Goal: Information Seeking & Learning: Check status

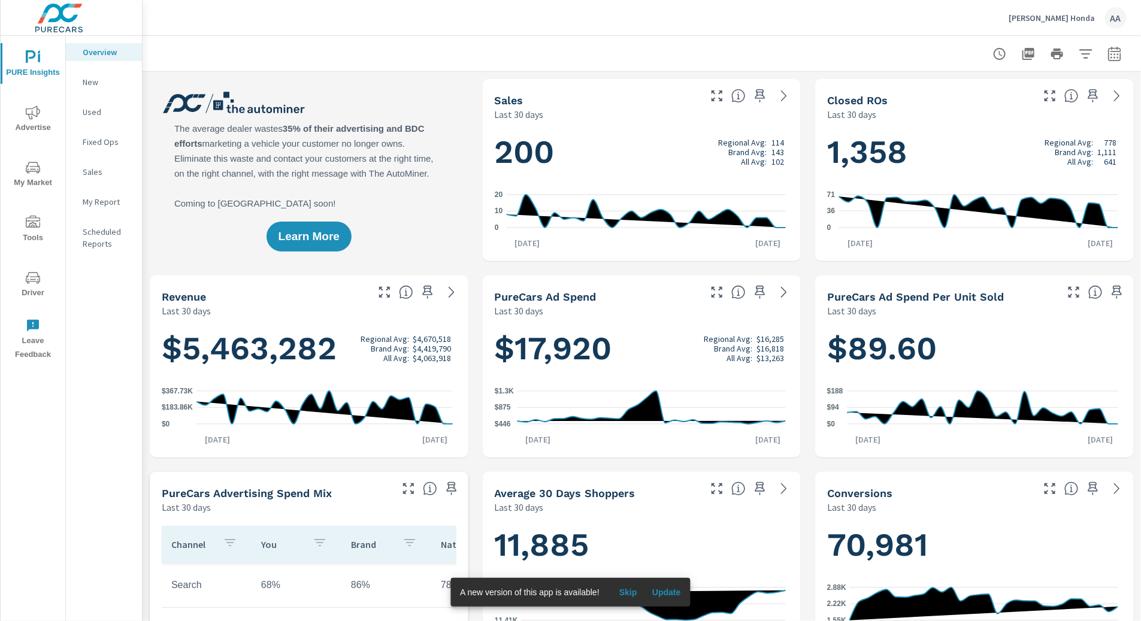
scroll to position [1, 0]
click at [37, 117] on icon "nav menu" at bounding box center [33, 112] width 14 height 14
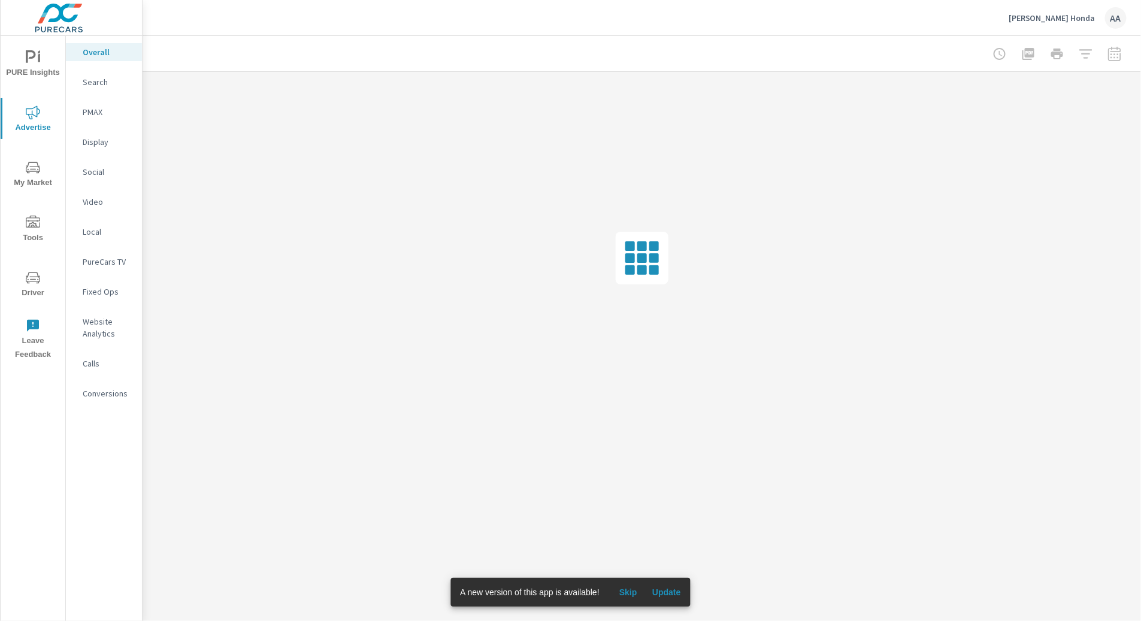
click at [95, 176] on p "Social" at bounding box center [108, 172] width 50 height 12
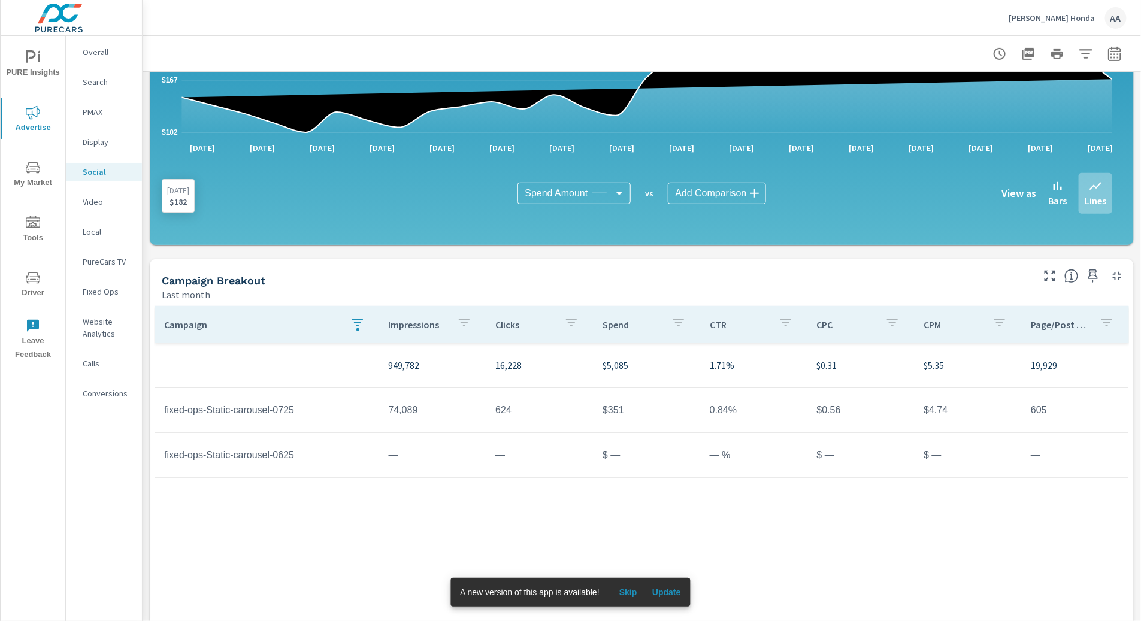
scroll to position [236, 0]
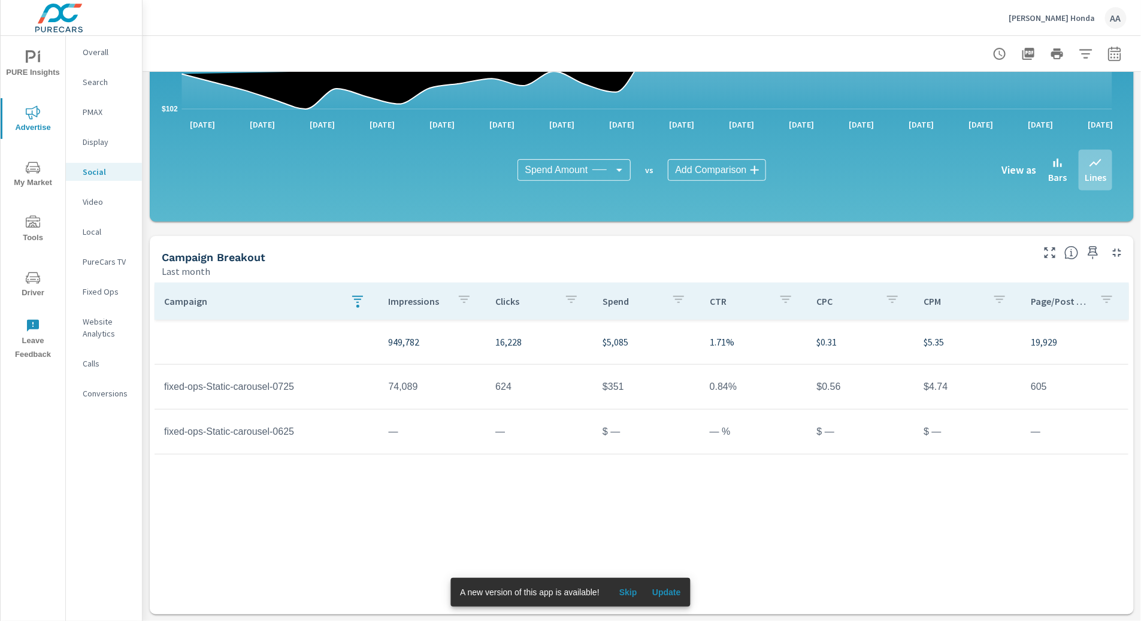
click at [95, 171] on p "Social" at bounding box center [108, 172] width 50 height 12
click at [416, 387] on td "74,089" at bounding box center [432, 387] width 107 height 30
click at [98, 201] on p "Video" at bounding box center [108, 202] width 50 height 12
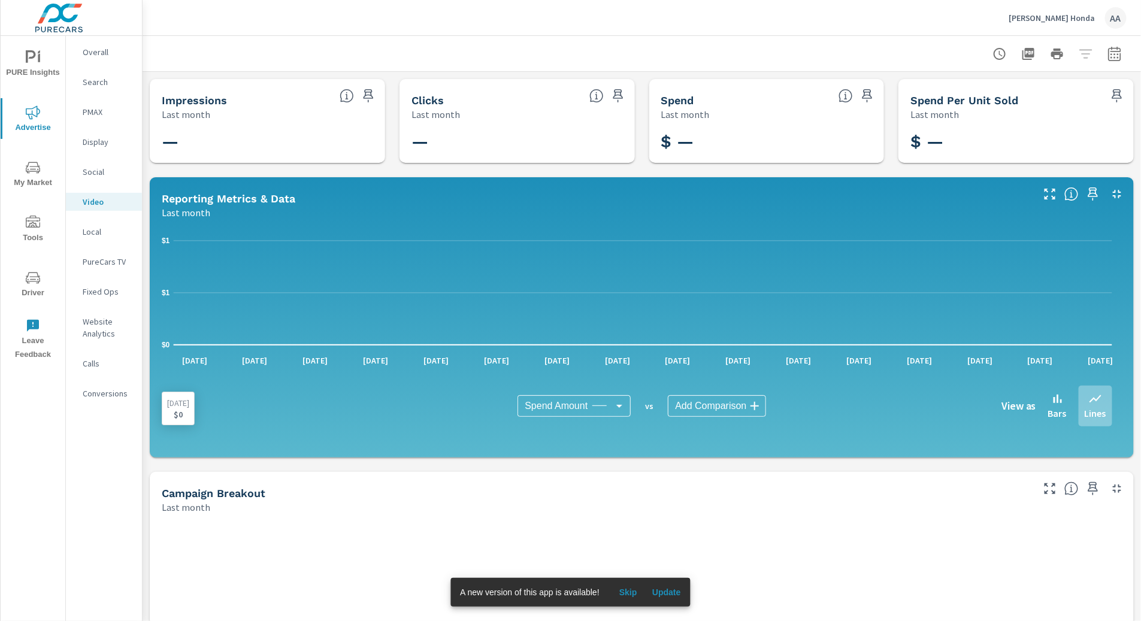
scroll to position [236, 0]
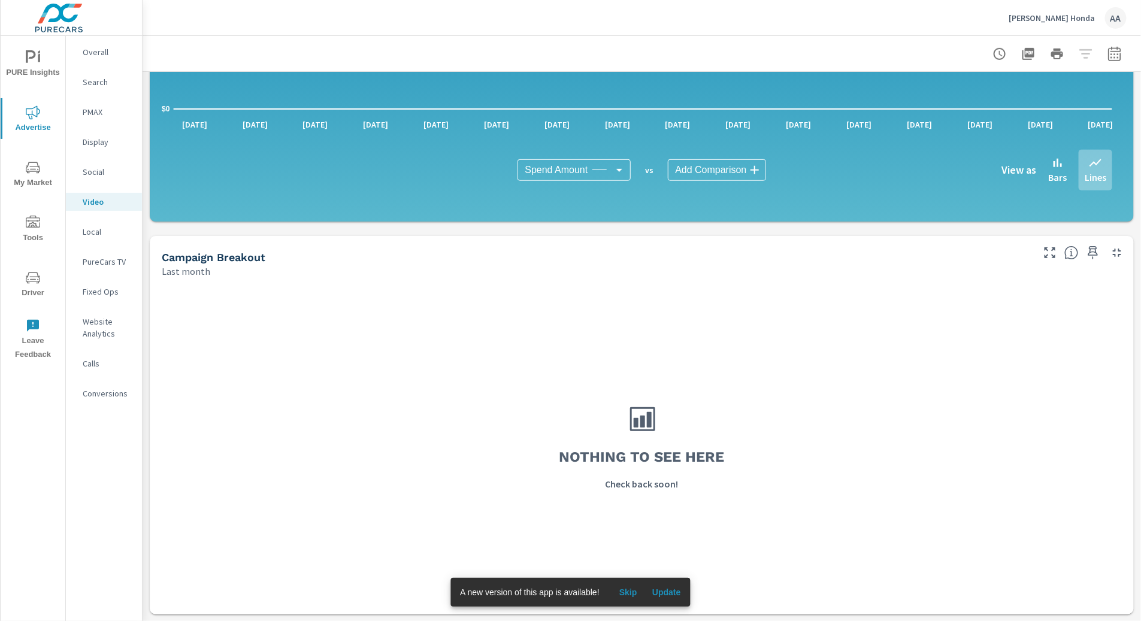
click at [95, 173] on p "Social" at bounding box center [108, 172] width 50 height 12
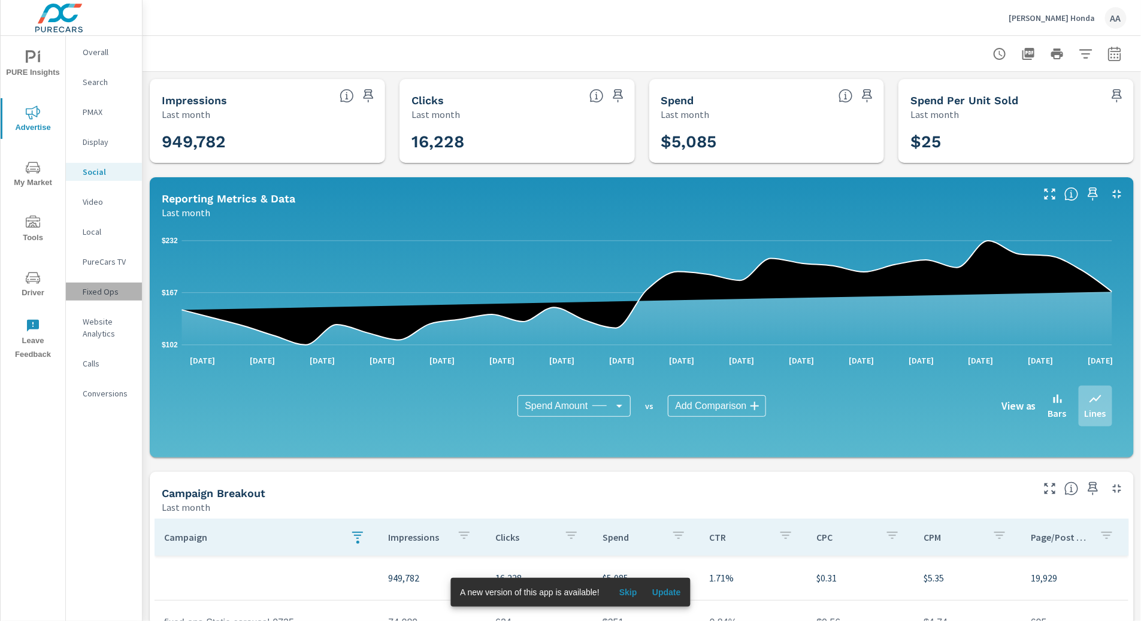
click at [93, 286] on p "Fixed Ops" at bounding box center [108, 292] width 50 height 12
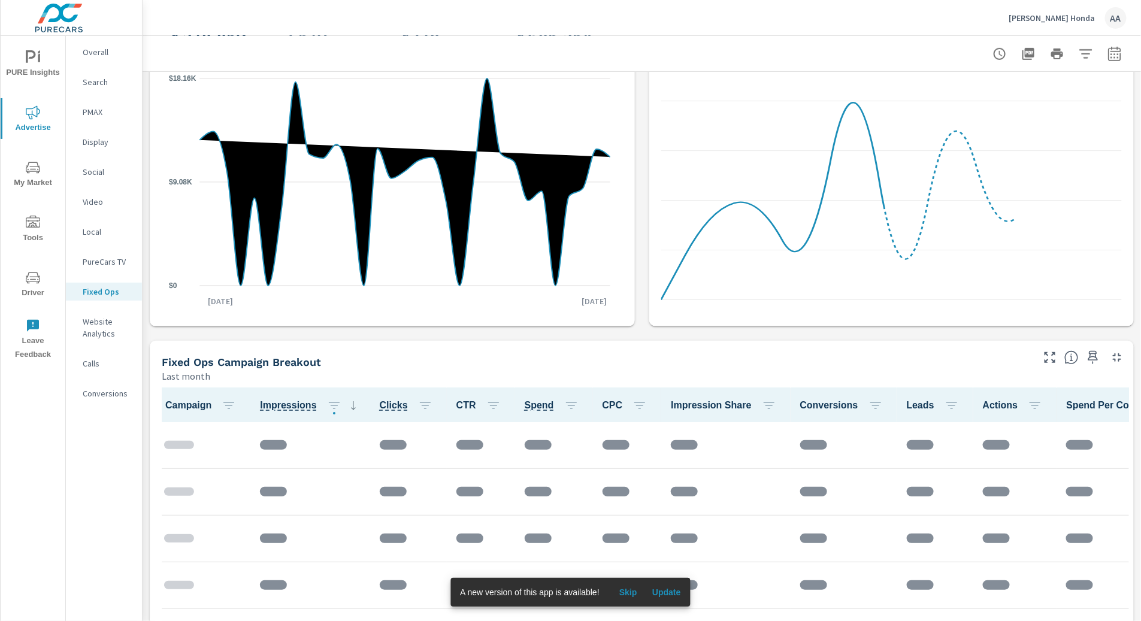
scroll to position [334, 0]
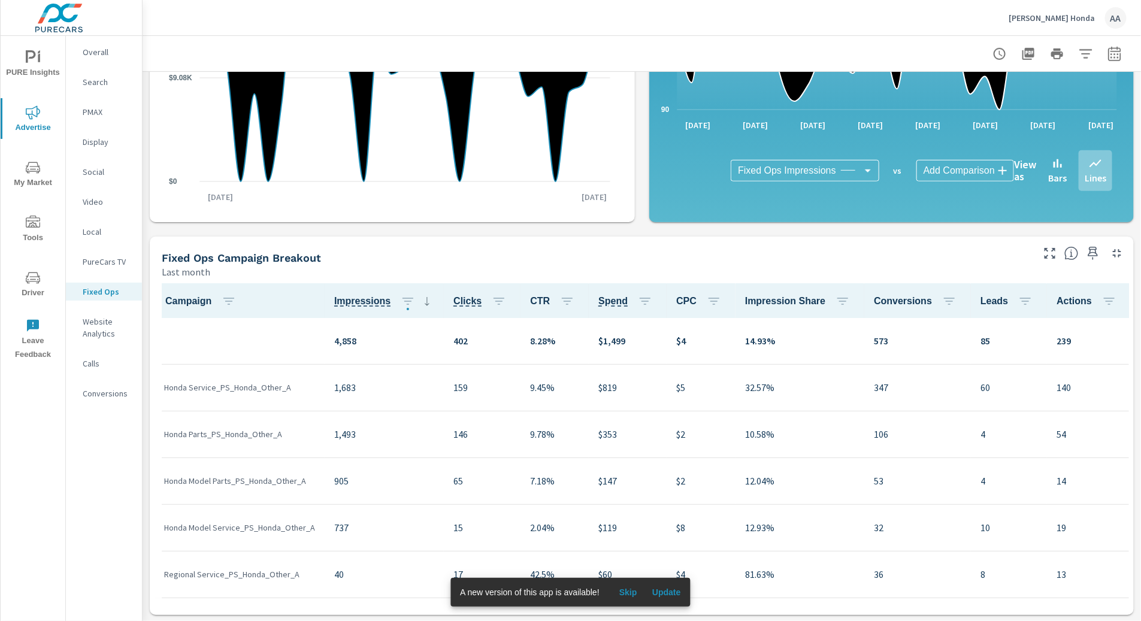
click at [102, 262] on p "PureCars TV" at bounding box center [108, 262] width 50 height 12
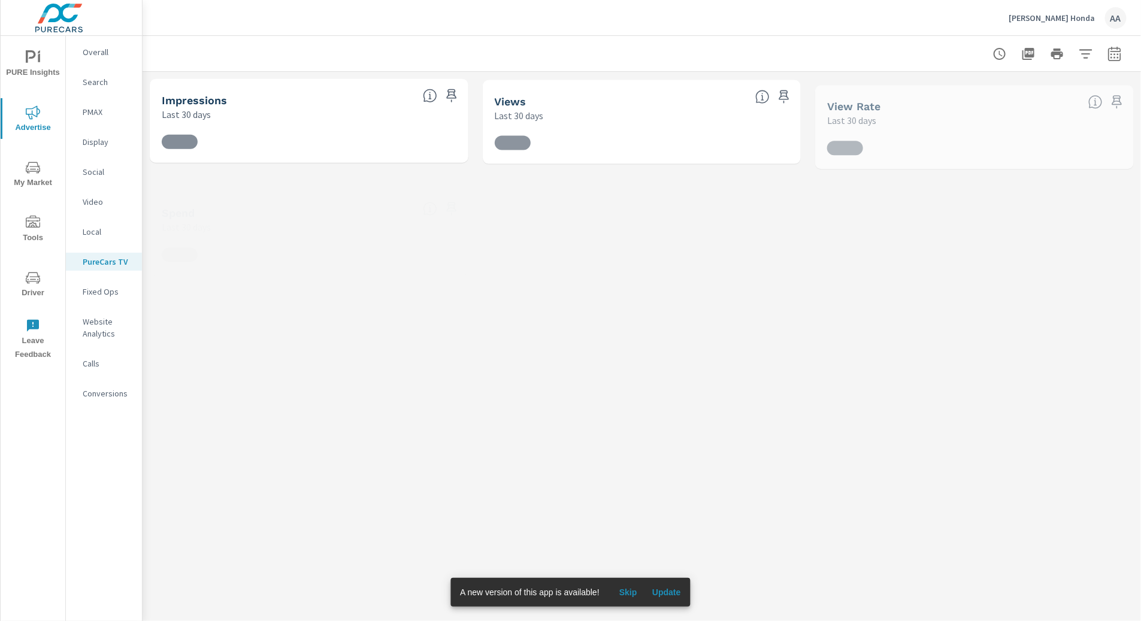
click at [93, 177] on p "Social" at bounding box center [108, 172] width 50 height 12
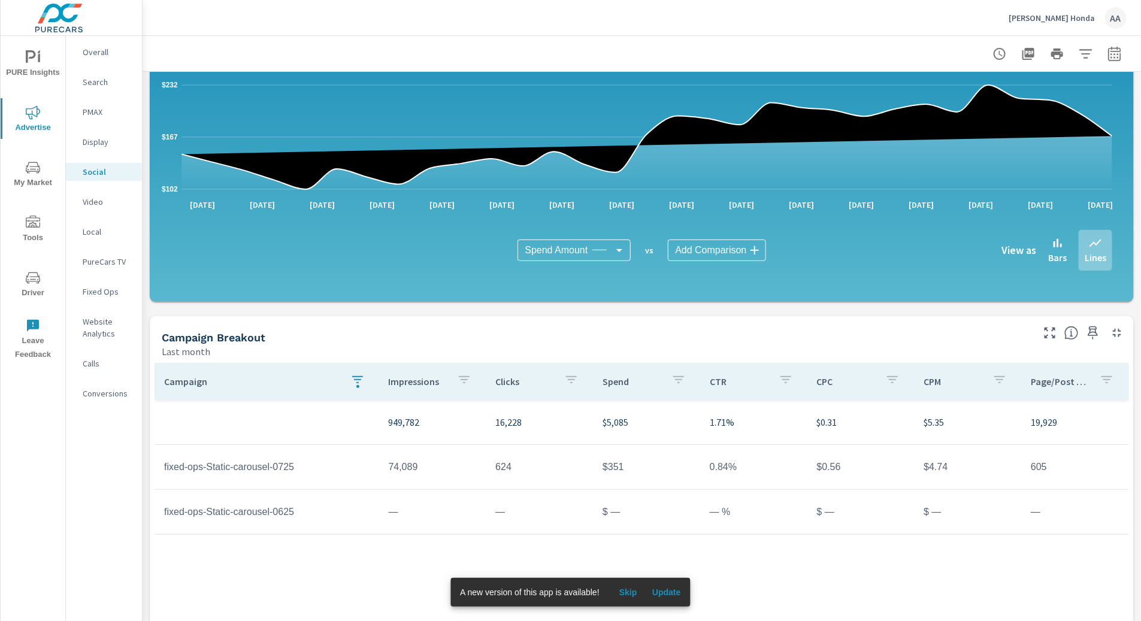
scroll to position [236, 0]
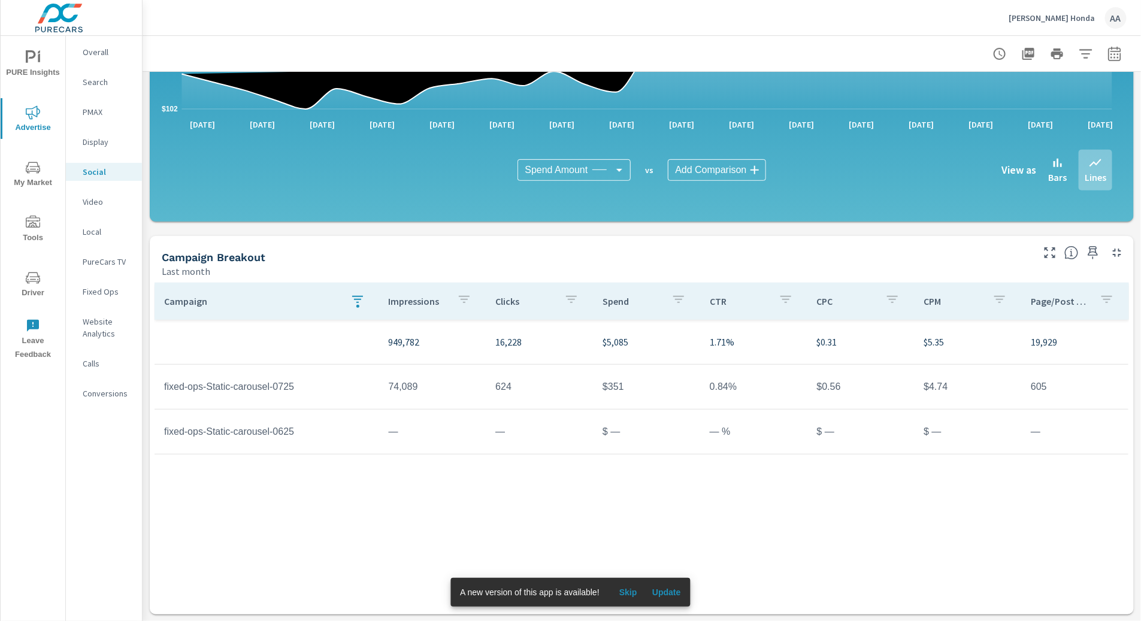
drag, startPoint x: 267, startPoint y: 256, endPoint x: 167, endPoint y: 255, distance: 100.6
click at [167, 255] on div "Campaign Breakout" at bounding box center [596, 257] width 869 height 14
drag, startPoint x: 183, startPoint y: 258, endPoint x: 212, endPoint y: 258, distance: 28.8
click at [212, 258] on h5 "Campaign Breakout" at bounding box center [214, 257] width 104 height 13
click at [1108, 56] on icon "button" at bounding box center [1115, 54] width 14 height 14
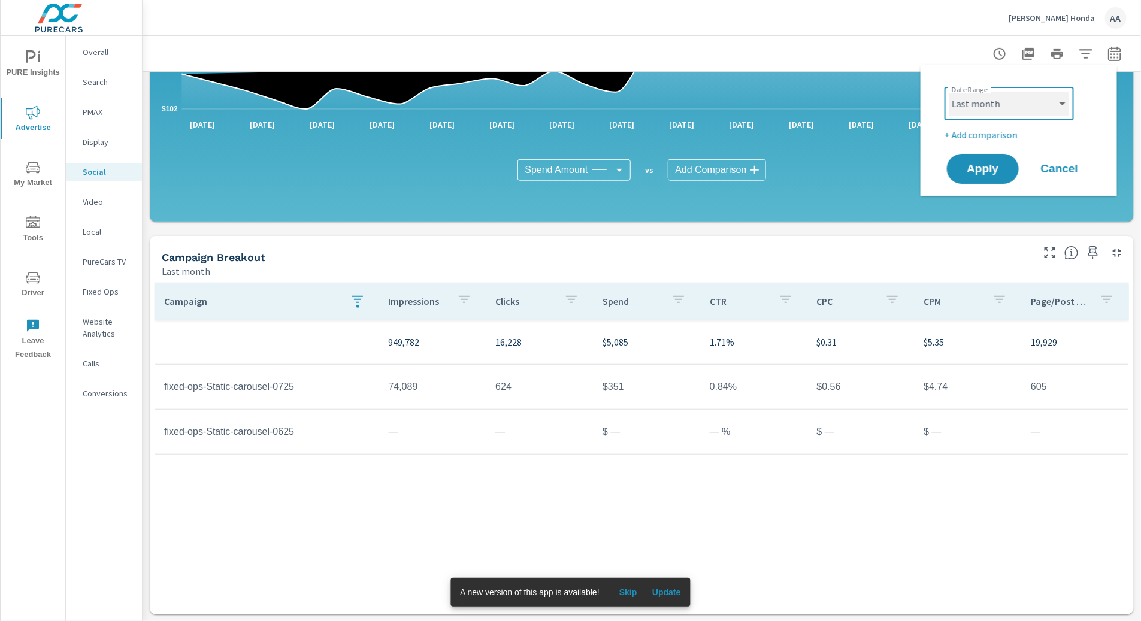
drag, startPoint x: 1019, startPoint y: 100, endPoint x: 1011, endPoint y: 115, distance: 17.2
click at [1019, 100] on select "Custom [DATE] Last week Last 7 days Last 14 days Last 30 days Last 45 days Last…" at bounding box center [1009, 104] width 120 height 24
click at [949, 92] on select "Custom [DATE] Last week Last 7 days Last 14 days Last 30 days Last 45 days Last…" at bounding box center [1009, 104] width 120 height 24
select select "Month to date"
click at [984, 164] on span "Apply" at bounding box center [982, 169] width 49 height 11
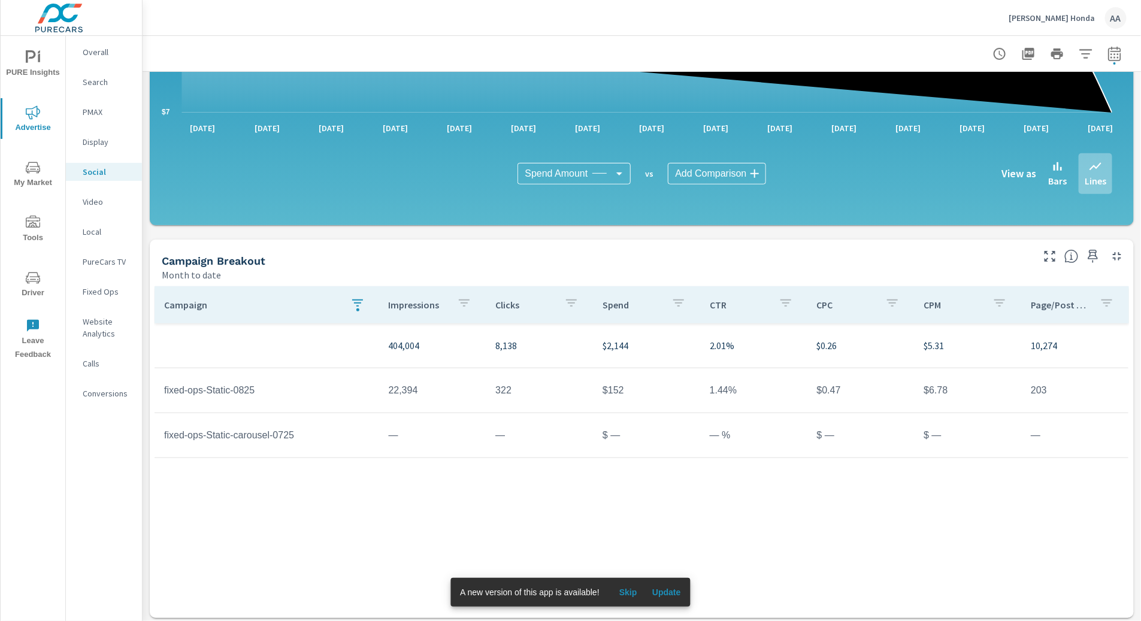
scroll to position [236, 0]
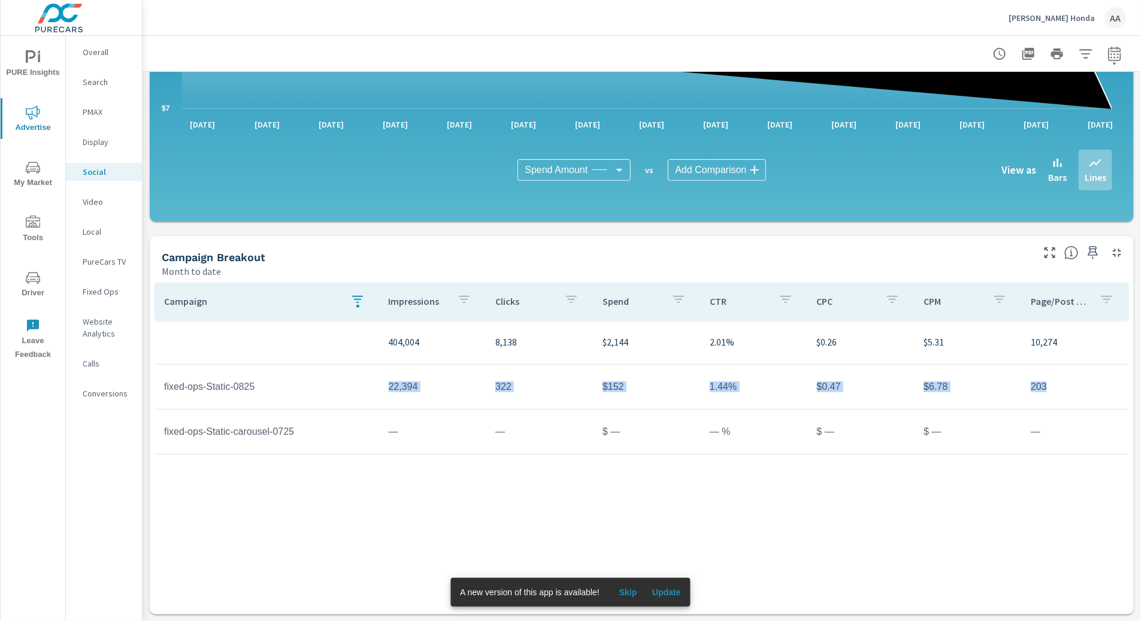
drag, startPoint x: 361, startPoint y: 386, endPoint x: 1064, endPoint y: 391, distance: 702.6
click at [1064, 391] on tr "fixed-ops-Static-0825 22,394 322 $152 1.44% $0.47 $6.78 203" at bounding box center [642, 387] width 974 height 45
drag, startPoint x: 1064, startPoint y: 391, endPoint x: 794, endPoint y: 385, distance: 270.2
click at [794, 385] on td "1.44%" at bounding box center [753, 387] width 107 height 30
drag, startPoint x: 270, startPoint y: 385, endPoint x: 165, endPoint y: 388, distance: 104.9
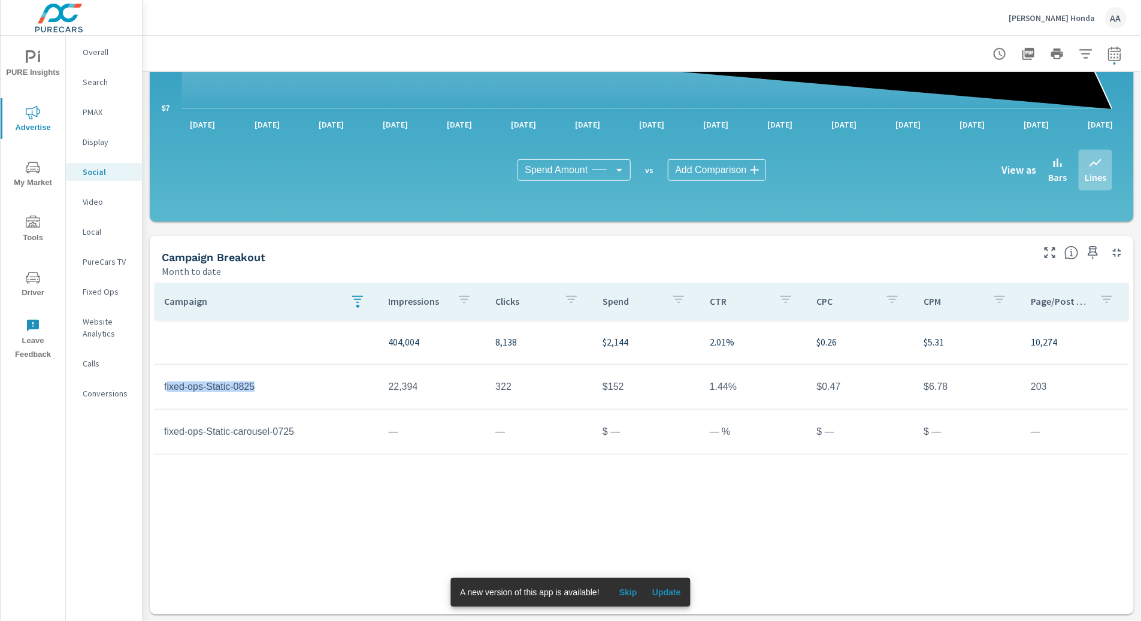
click at [165, 388] on td "fixed-ops-Static-0825" at bounding box center [267, 387] width 225 height 30
drag, startPoint x: 165, startPoint y: 388, endPoint x: 295, endPoint y: 368, distance: 130.9
click at [295, 368] on tr "fixed-ops-Static-0825 22,394 322 $152 1.44% $0.47 $6.78 203" at bounding box center [642, 387] width 974 height 45
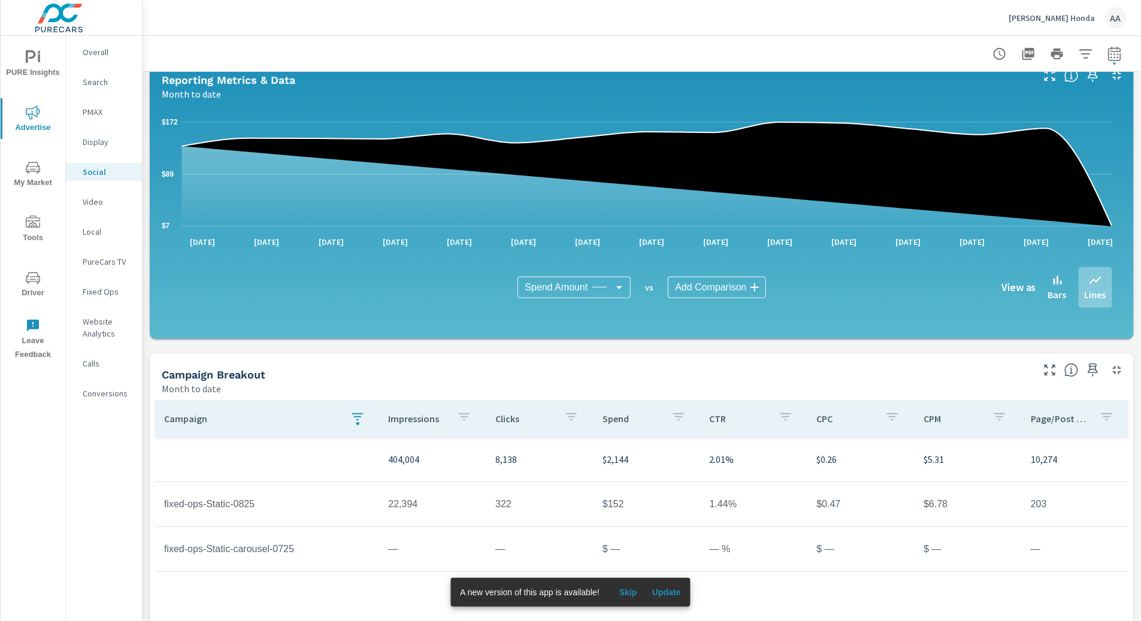
scroll to position [0, 0]
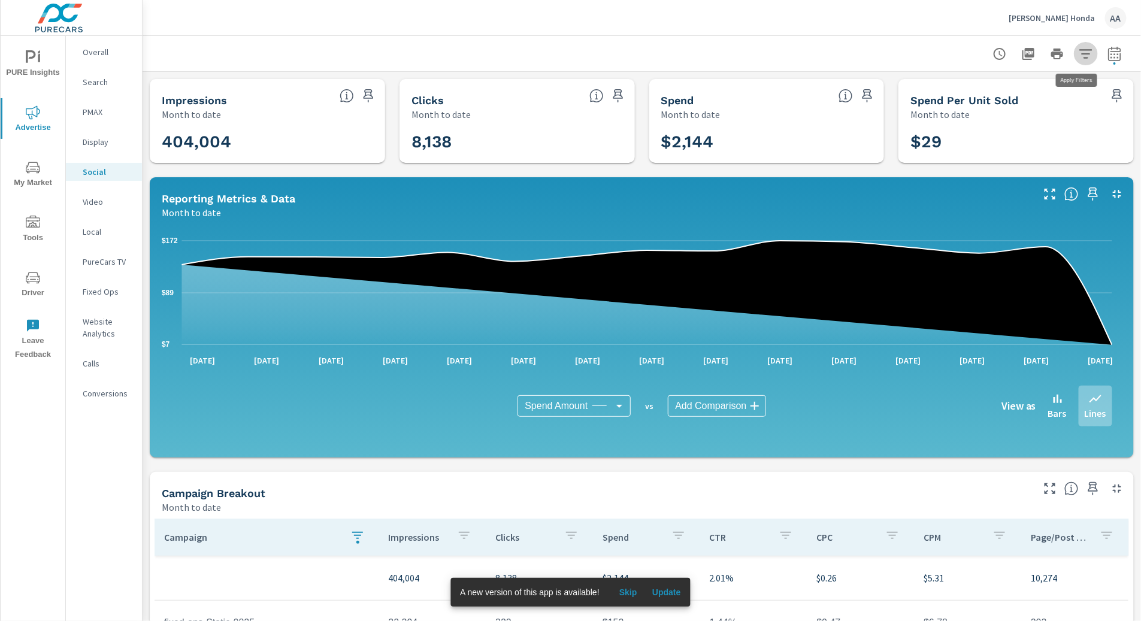
click at [1079, 57] on icon "button" at bounding box center [1086, 54] width 14 height 14
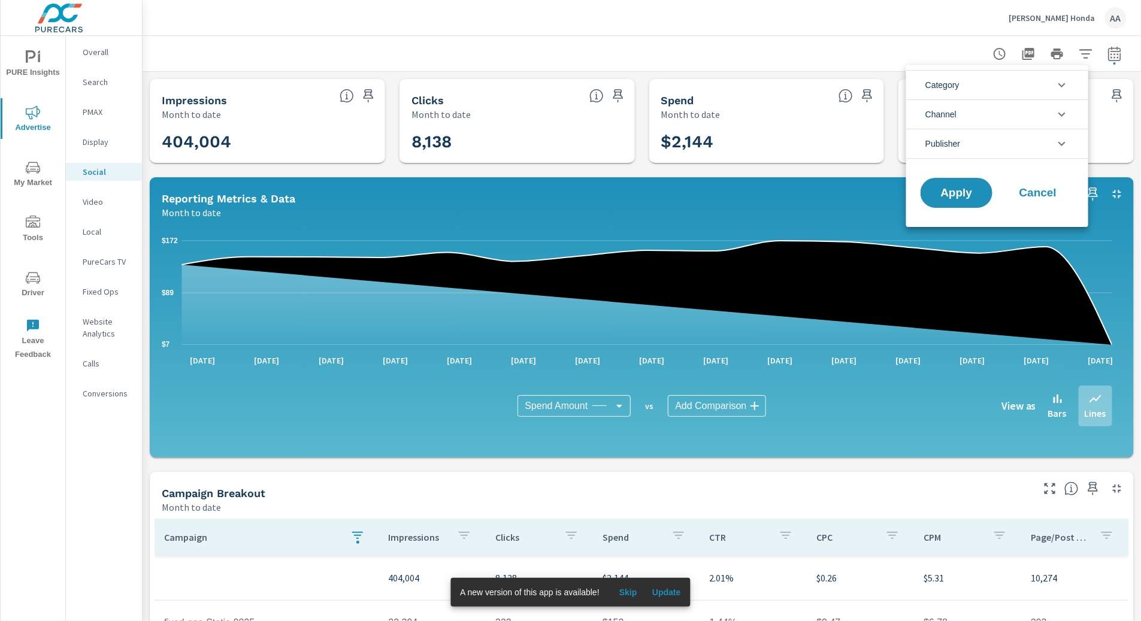
click at [1055, 87] on icon "filter options" at bounding box center [1062, 85] width 14 height 14
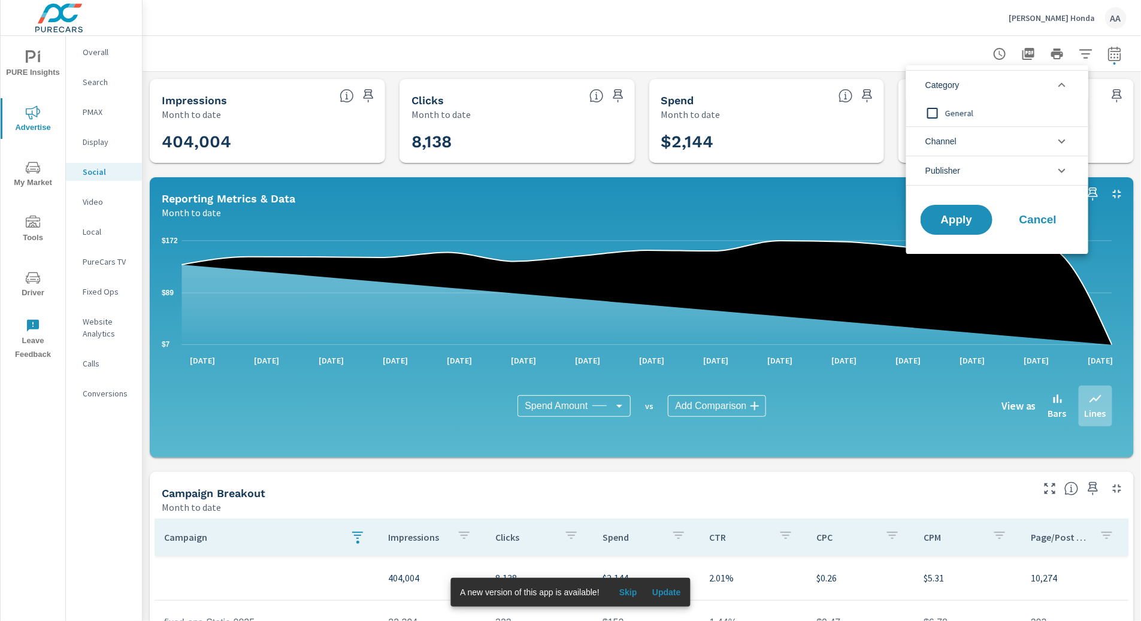
click at [1055, 87] on icon "filter options" at bounding box center [1062, 85] width 14 height 14
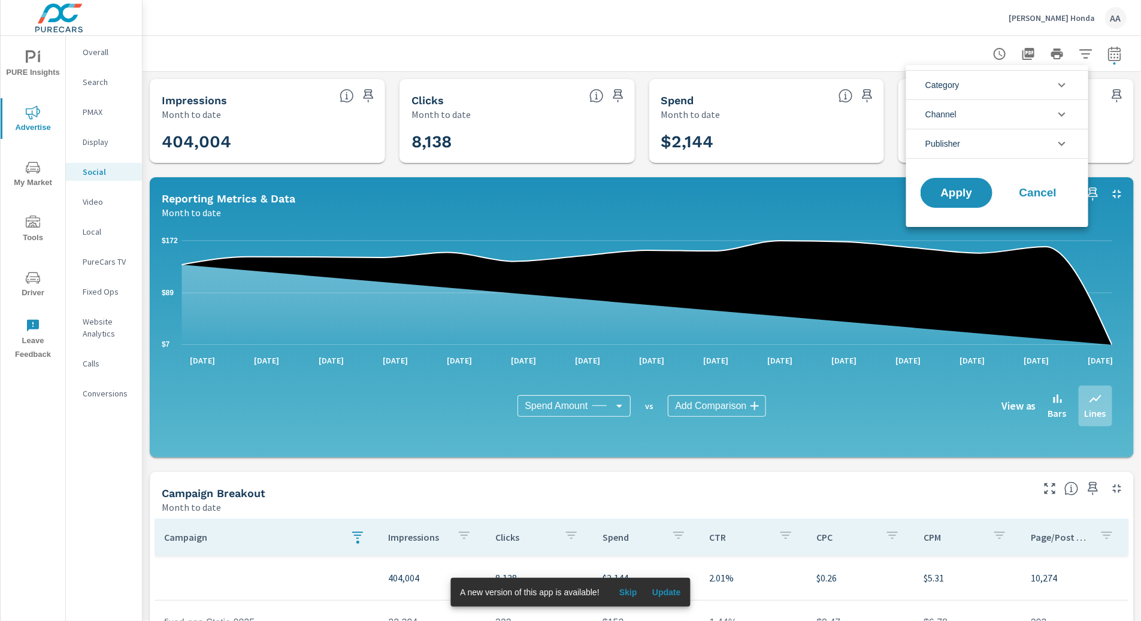
click at [1058, 121] on icon "filter options" at bounding box center [1062, 114] width 14 height 14
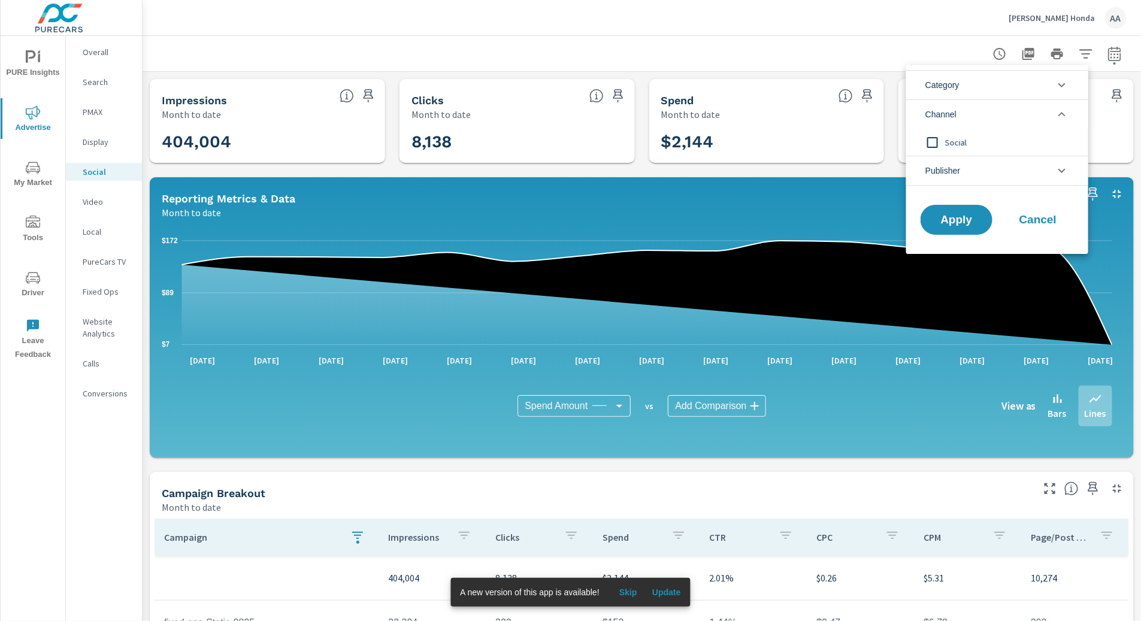
click at [1058, 121] on icon "filter options" at bounding box center [1062, 114] width 14 height 14
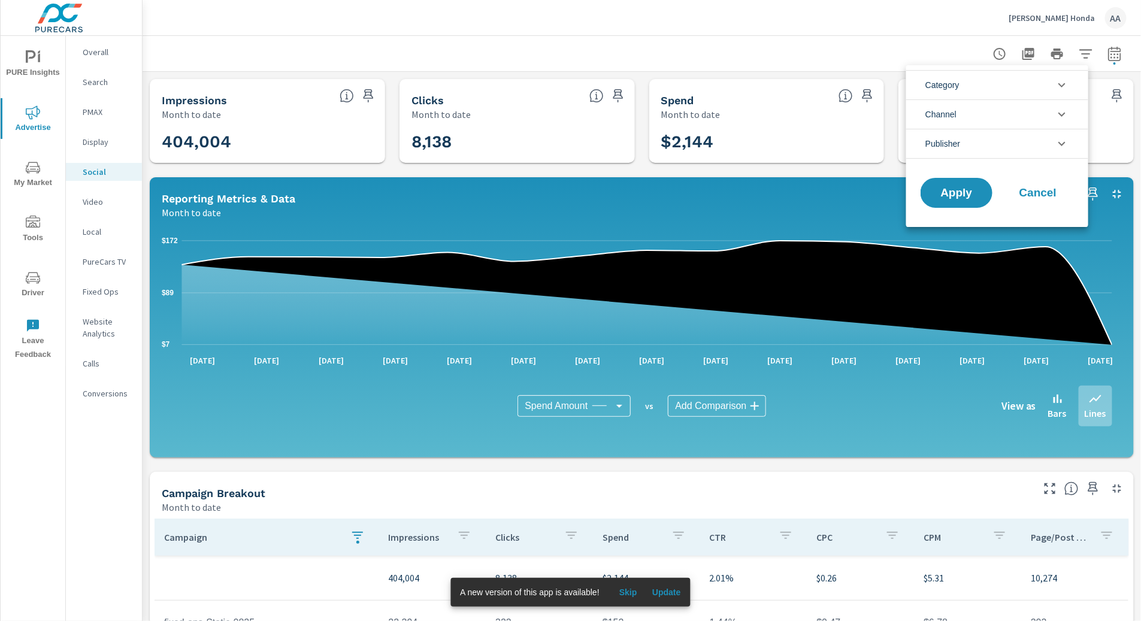
click at [1058, 152] on li "Publisher" at bounding box center [997, 144] width 182 height 30
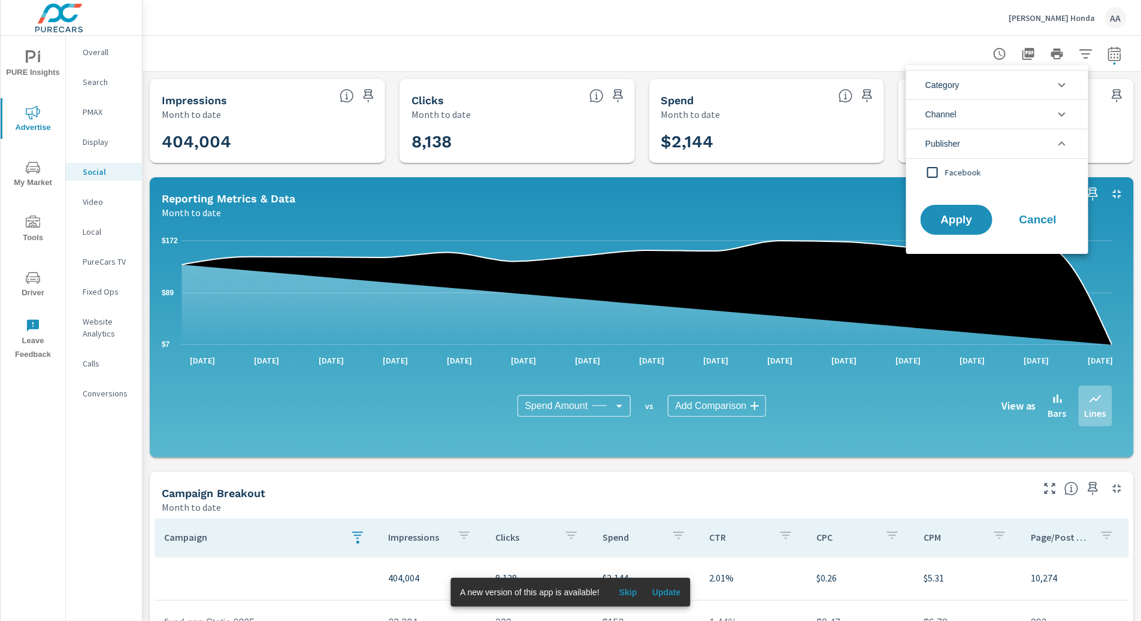
click at [1058, 148] on icon "filter options" at bounding box center [1062, 144] width 14 height 14
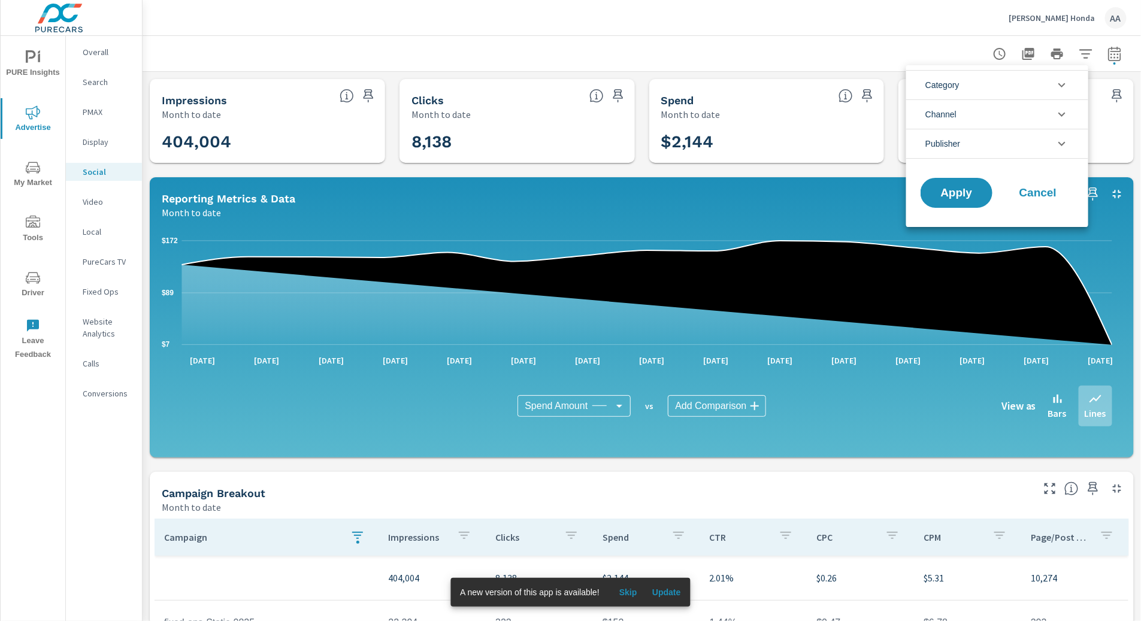
click at [1038, 195] on span "Cancel" at bounding box center [1038, 192] width 48 height 11
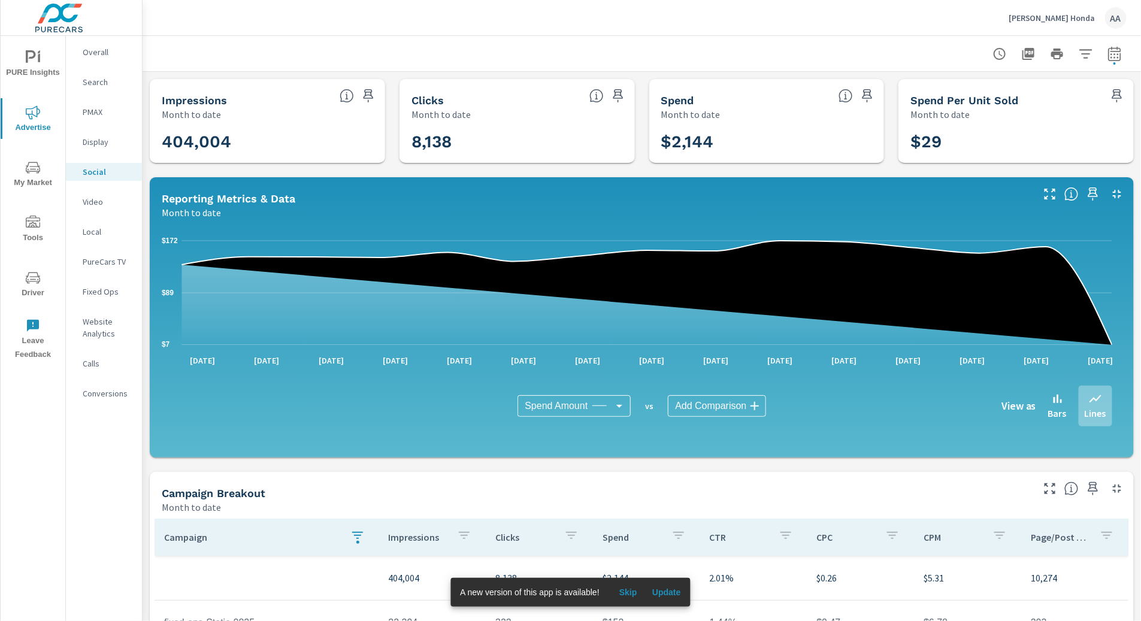
click at [993, 50] on icon "button" at bounding box center [1000, 54] width 14 height 14
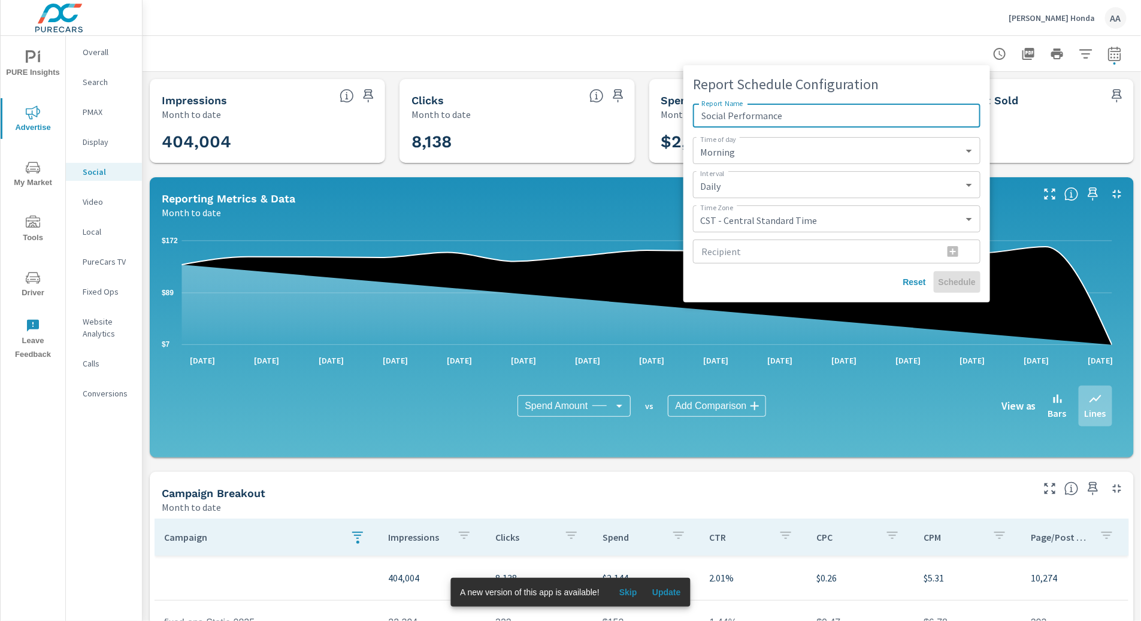
click at [822, 40] on div at bounding box center [570, 310] width 1141 height 621
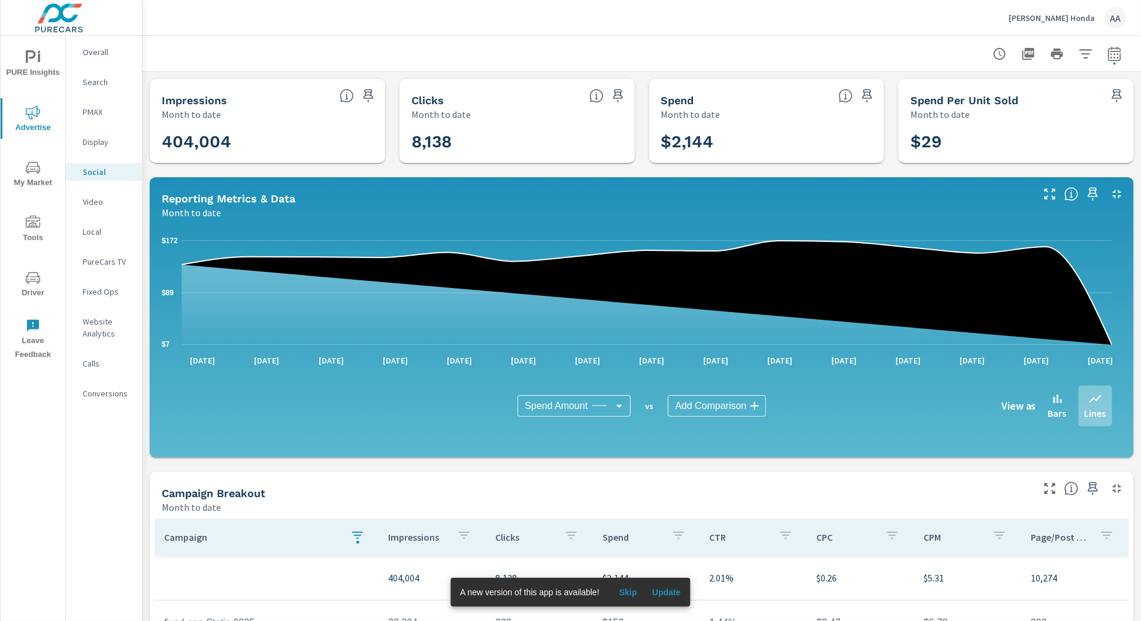
click at [114, 81] on p "Search" at bounding box center [108, 82] width 50 height 12
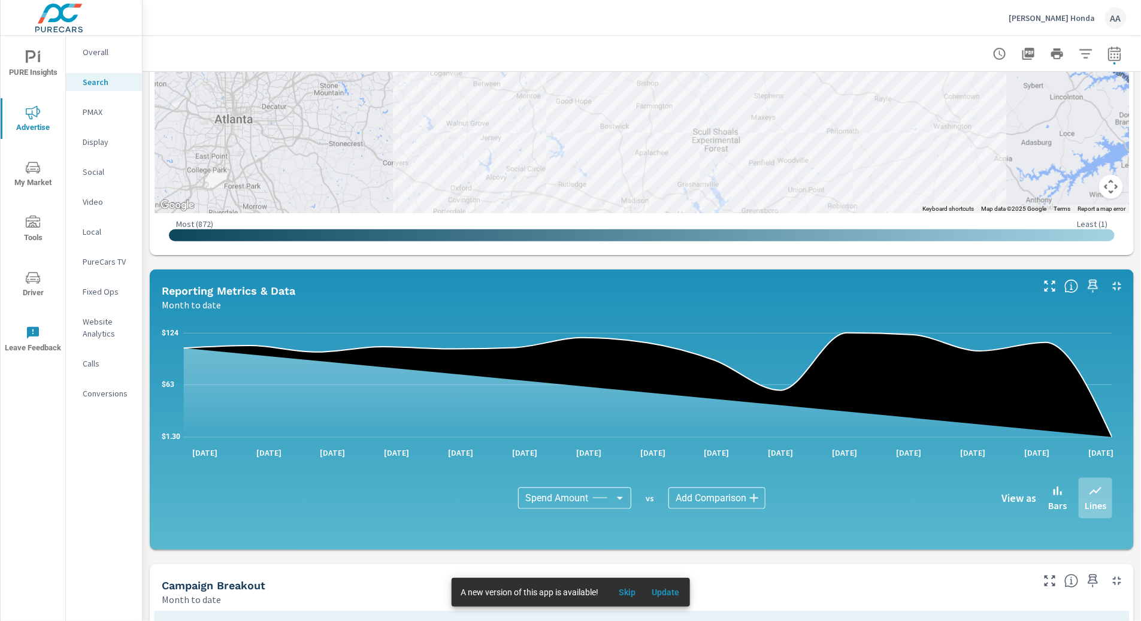
scroll to position [727, 0]
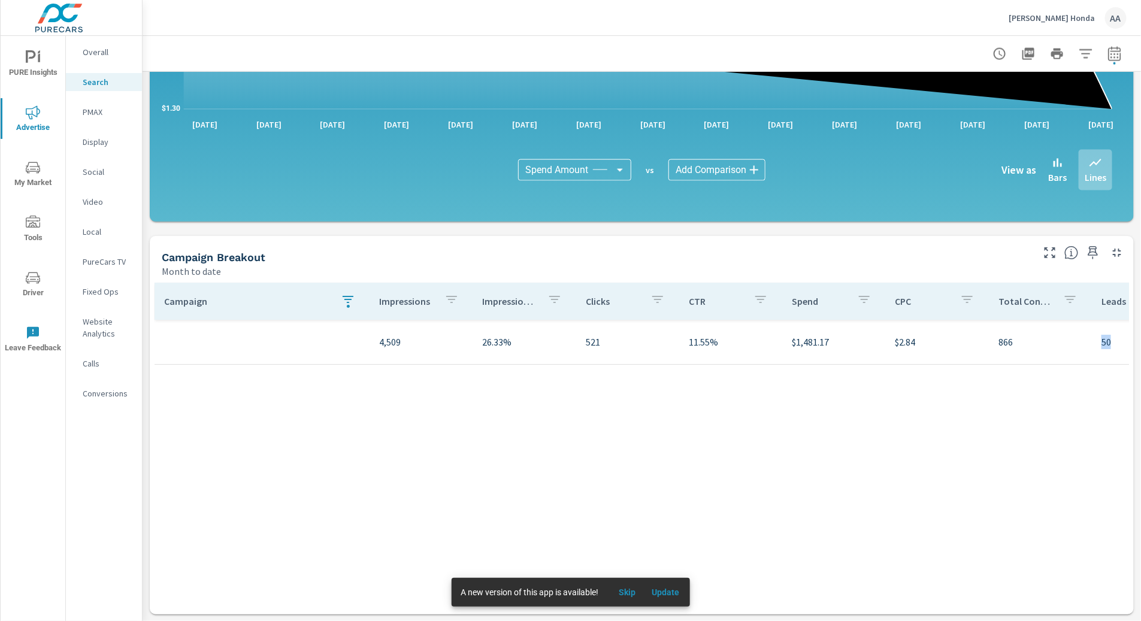
drag, startPoint x: 1075, startPoint y: 344, endPoint x: 1105, endPoint y: 342, distance: 29.4
click at [1105, 342] on tr "4,509 26.33% 521 11.55% $1,481.17 $2.84 866 50 609 $6.18 130% 51.49% 20.43%" at bounding box center [933, 342] width 1557 height 45
drag, startPoint x: 1105, startPoint y: 342, endPoint x: 1066, endPoint y: 391, distance: 62.3
click at [1066, 391] on div "Campaign Impressions Impression Share Clicks CTR Spend CPC Total Conversions Le…" at bounding box center [642, 437] width 975 height 309
click at [98, 159] on nav "Overall Search PMAX Display Social Video Local PureCars TV Fixed Ops Website An…" at bounding box center [104, 227] width 76 height 383
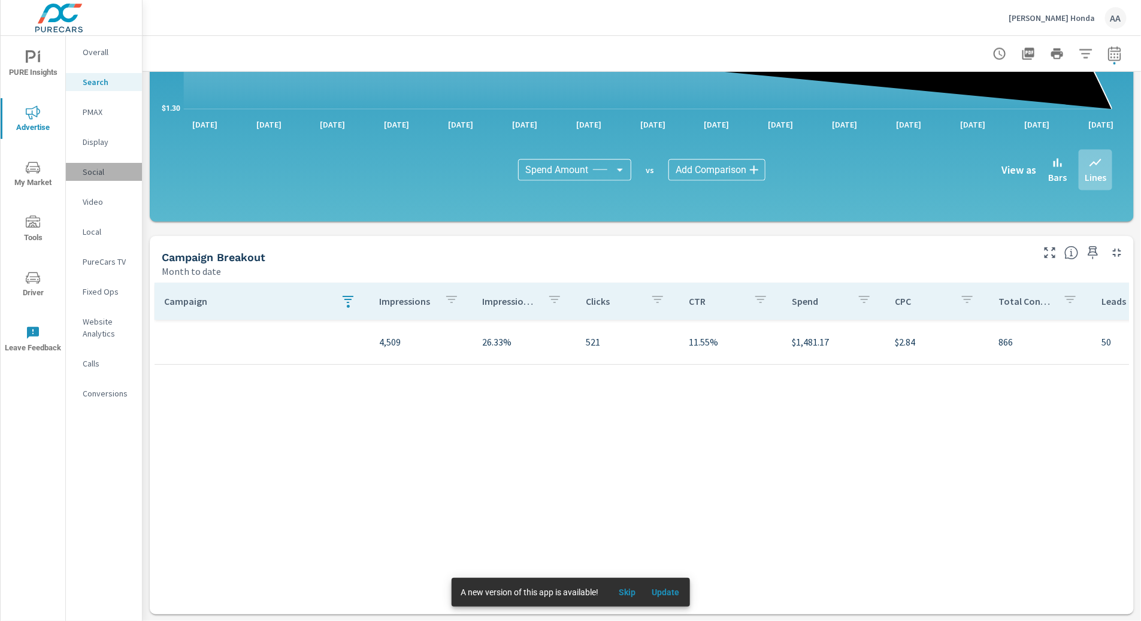
click at [97, 164] on div "Social" at bounding box center [104, 172] width 76 height 18
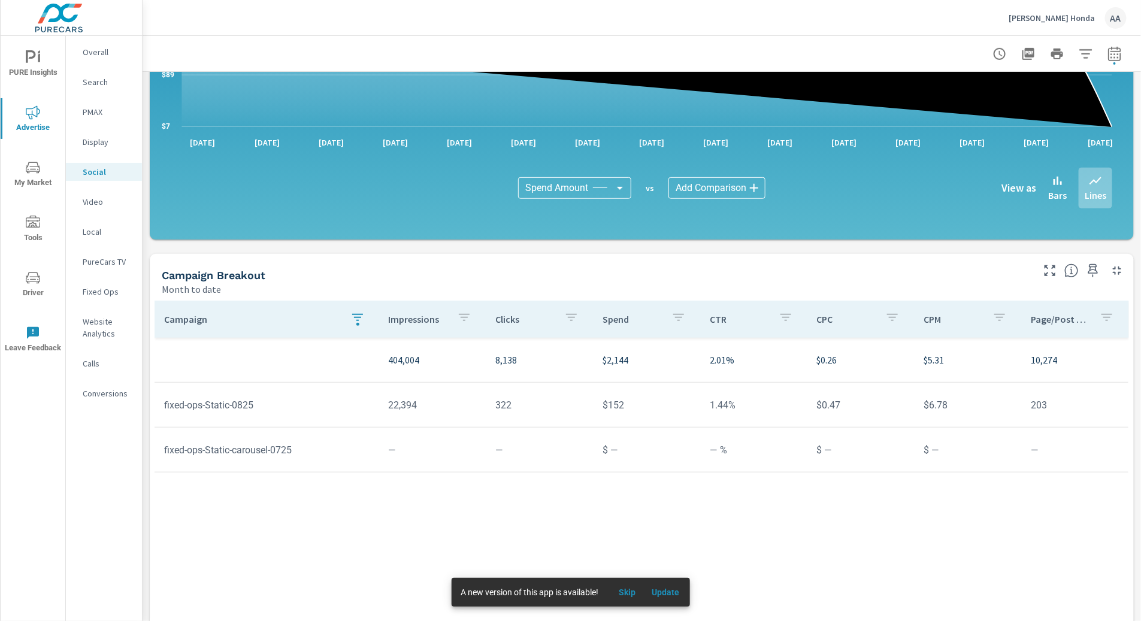
scroll to position [236, 0]
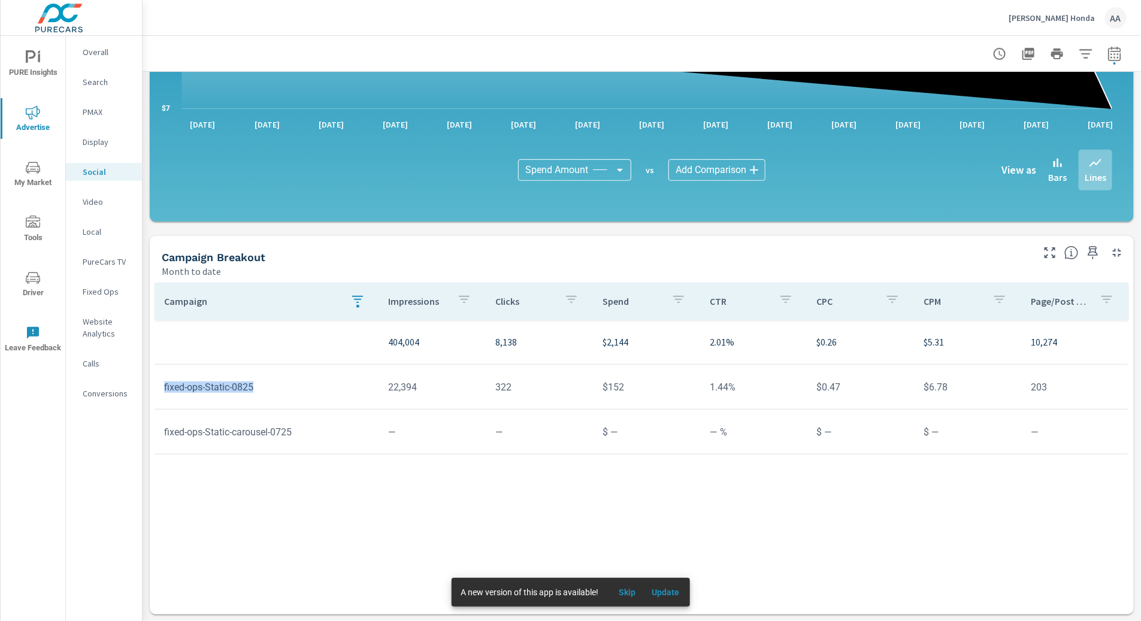
drag, startPoint x: 277, startPoint y: 394, endPoint x: 164, endPoint y: 391, distance: 112.6
click at [164, 391] on td "fixed-ops-Static-0825" at bounding box center [267, 387] width 225 height 31
copy td "fixed-ops-Static-0825"
click at [317, 399] on td "fixed-ops-Static-0825" at bounding box center [267, 387] width 225 height 31
click at [1040, 250] on button "button" at bounding box center [1049, 252] width 19 height 19
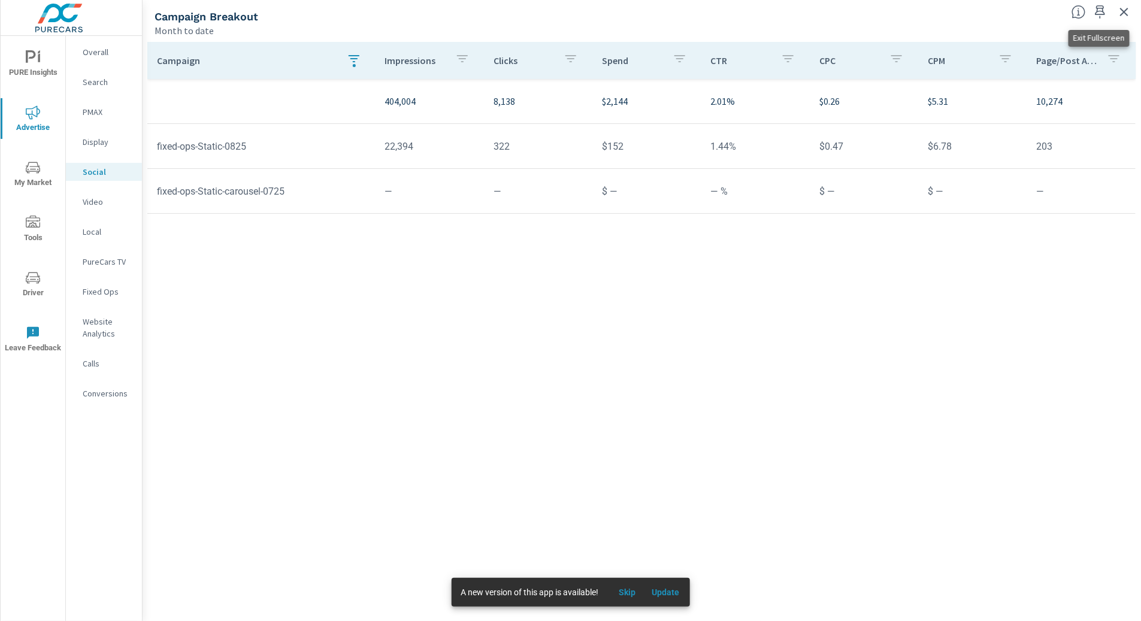
click at [1125, 16] on icon "button" at bounding box center [1124, 12] width 14 height 14
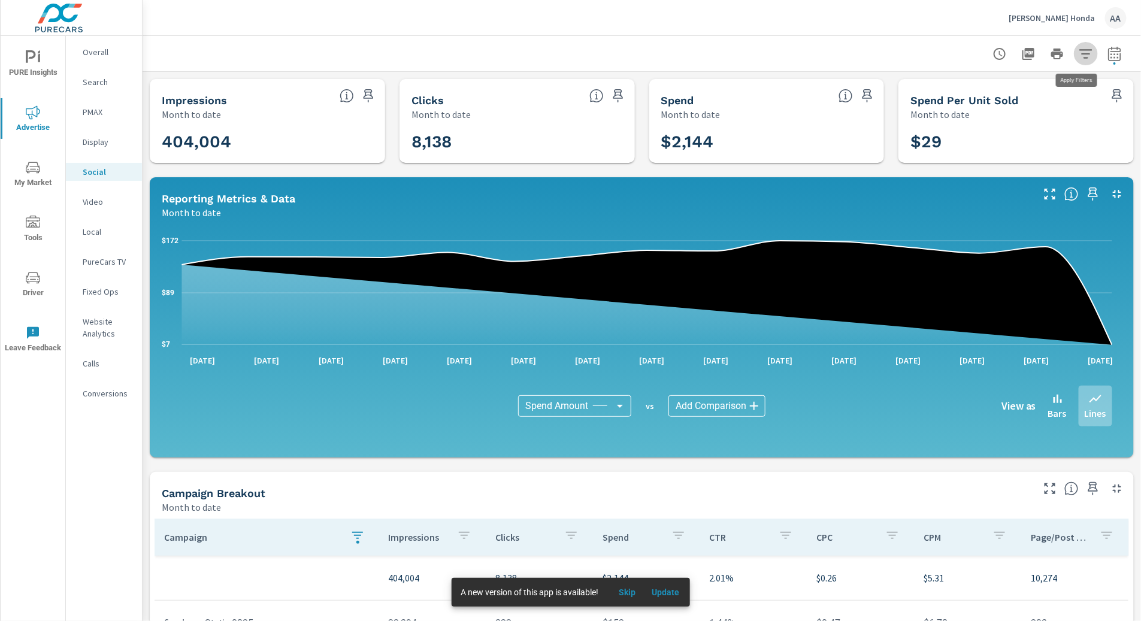
click at [1079, 56] on icon "button" at bounding box center [1086, 54] width 14 height 14
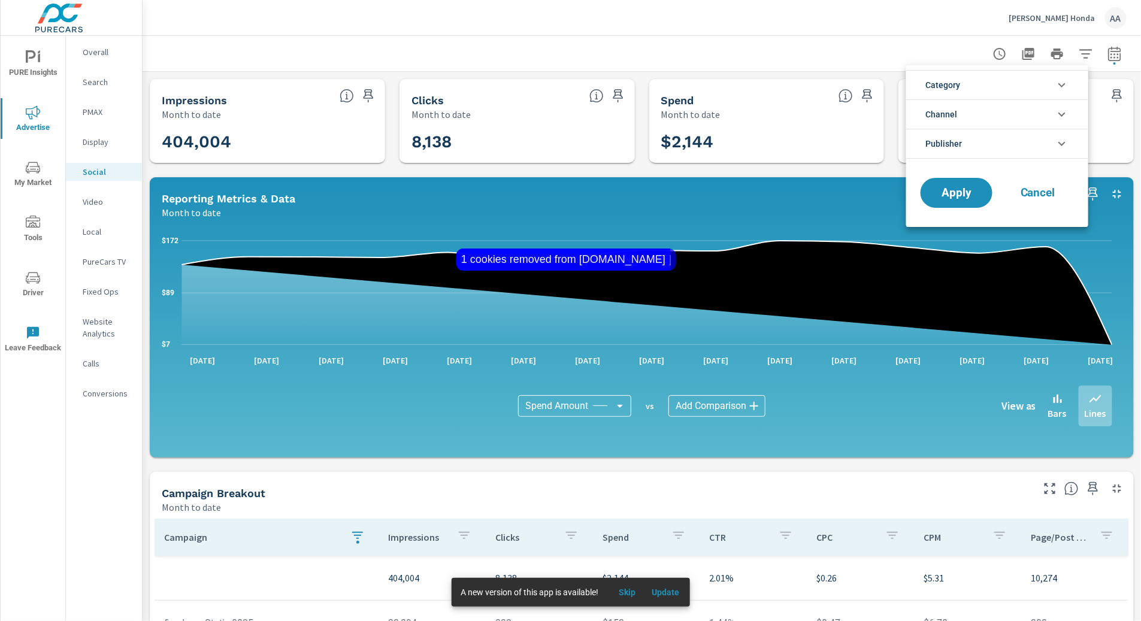
click at [812, 34] on div at bounding box center [570, 310] width 1141 height 621
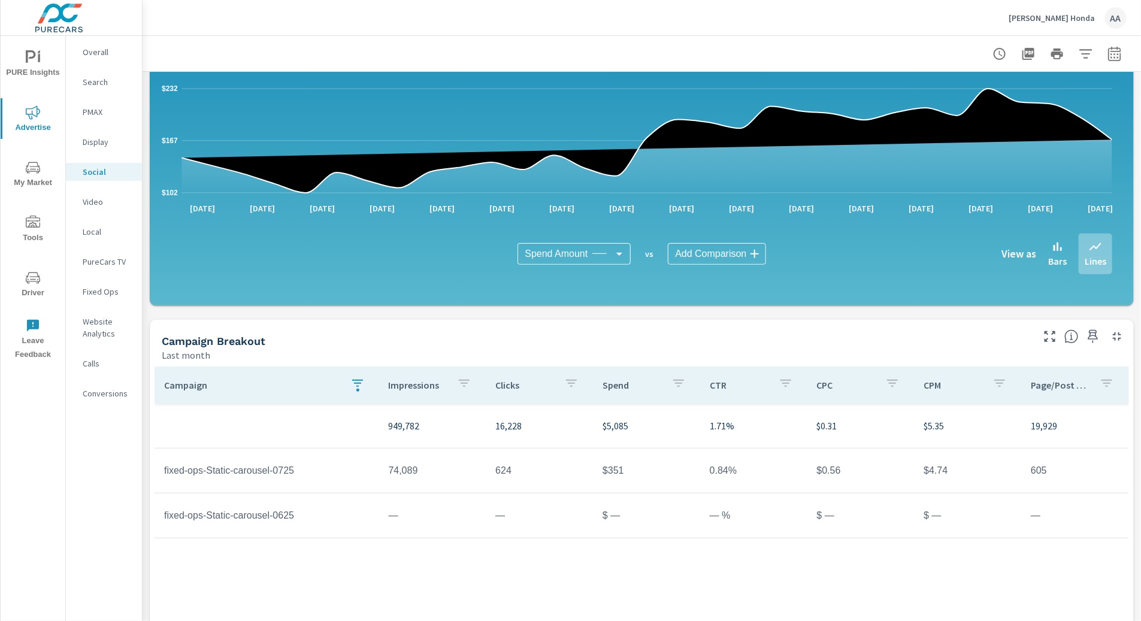
scroll to position [236, 0]
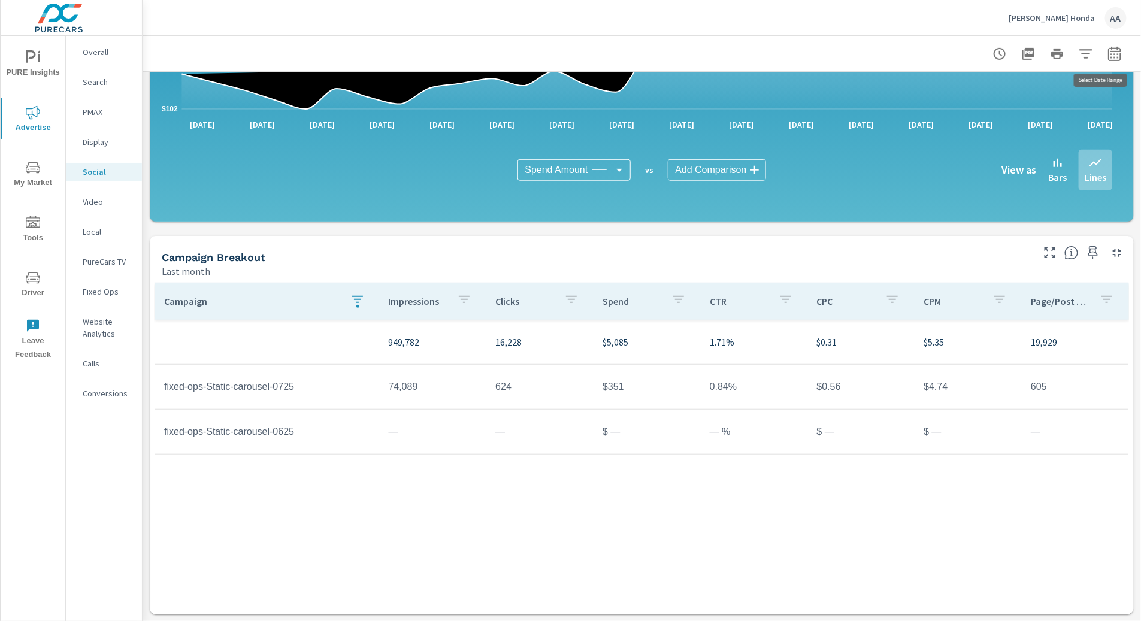
click at [1108, 56] on icon "button" at bounding box center [1115, 54] width 14 height 14
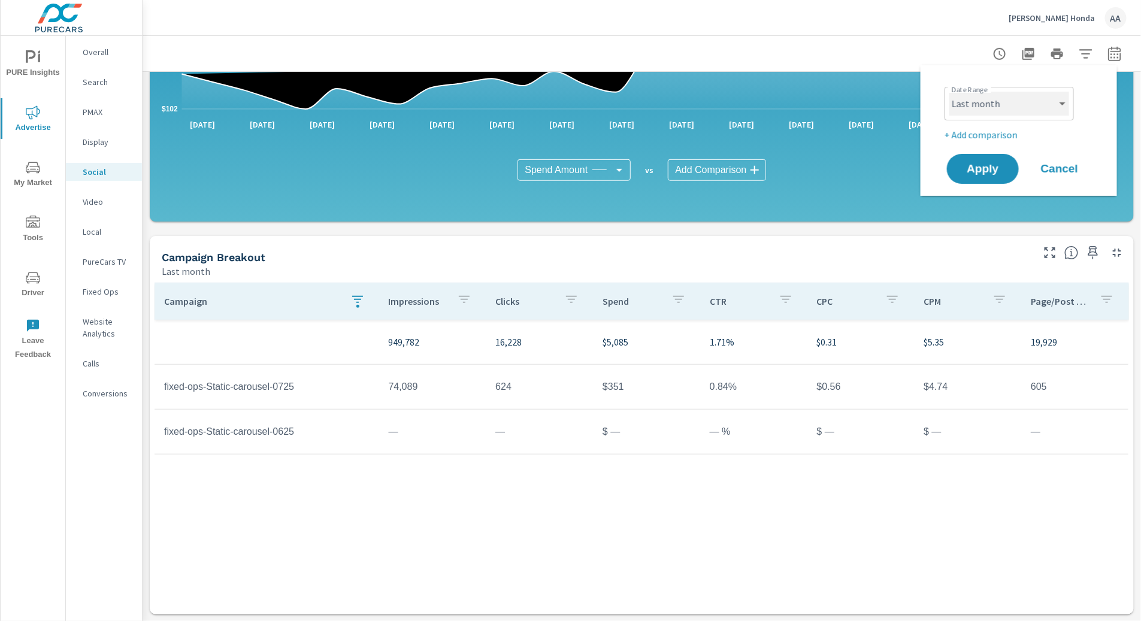
drag, startPoint x: 1036, startPoint y: 105, endPoint x: 1027, endPoint y: 113, distance: 11.5
click at [1036, 105] on select "Custom [DATE] Last week Last 7 days Last 14 days Last 30 days Last 45 days Last…" at bounding box center [1009, 104] width 120 height 24
click at [949, 92] on select "Custom [DATE] Last week Last 7 days Last 14 days Last 30 days Last 45 days Last…" at bounding box center [1009, 104] width 120 height 24
select select "Month to date"
click at [986, 165] on span "Apply" at bounding box center [982, 169] width 49 height 11
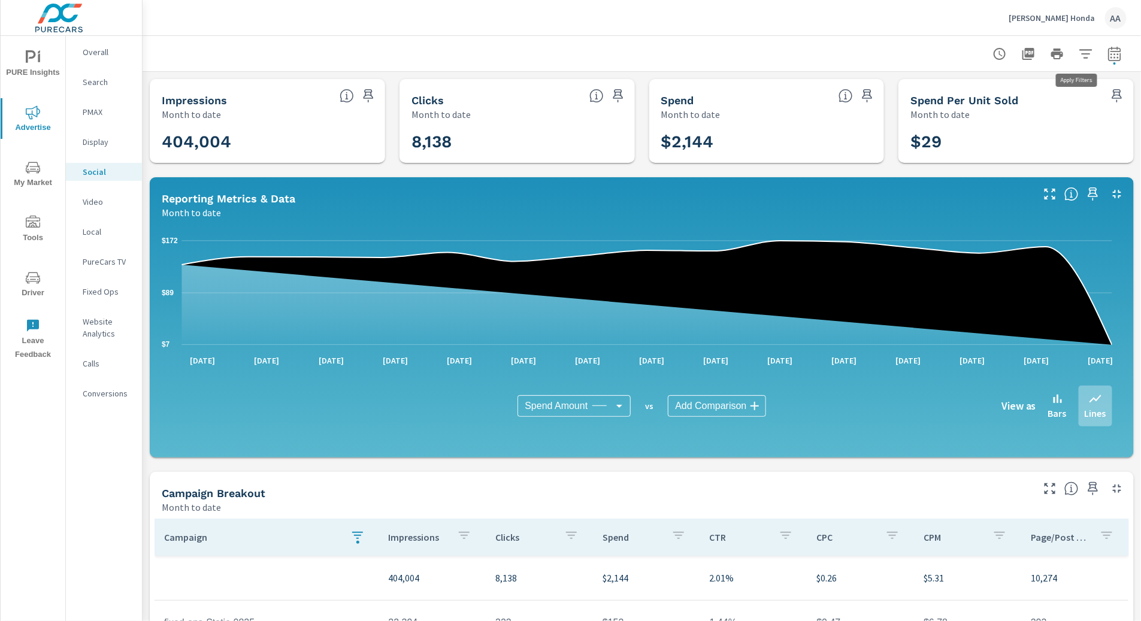
click at [1079, 57] on icon "button" at bounding box center [1086, 54] width 14 height 14
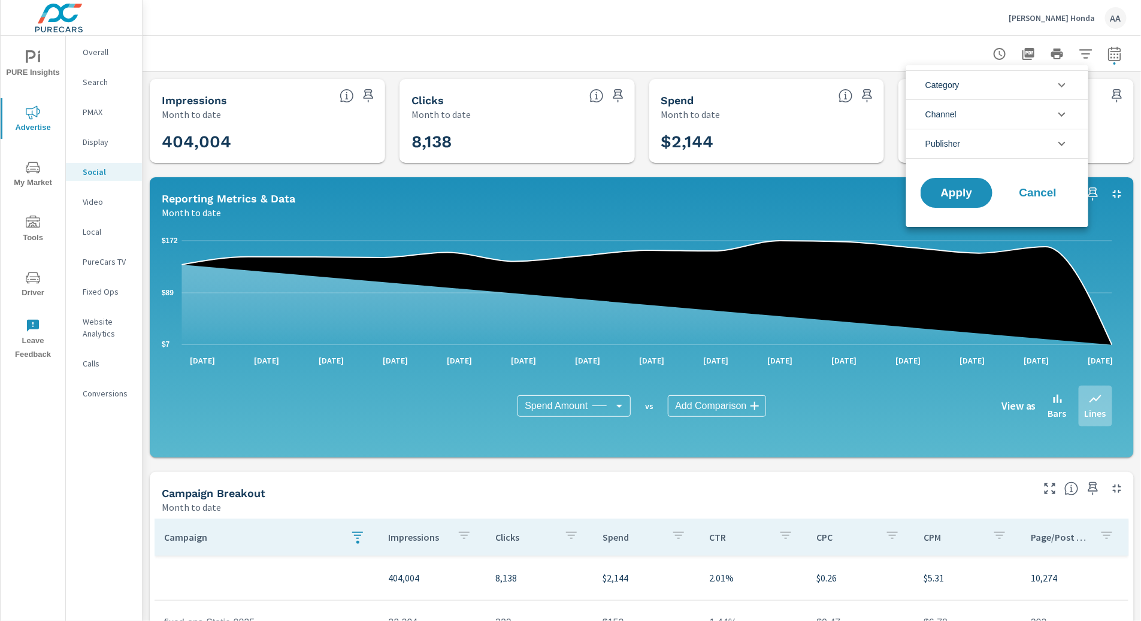
click at [1033, 111] on li "Channel" at bounding box center [997, 113] width 182 height 29
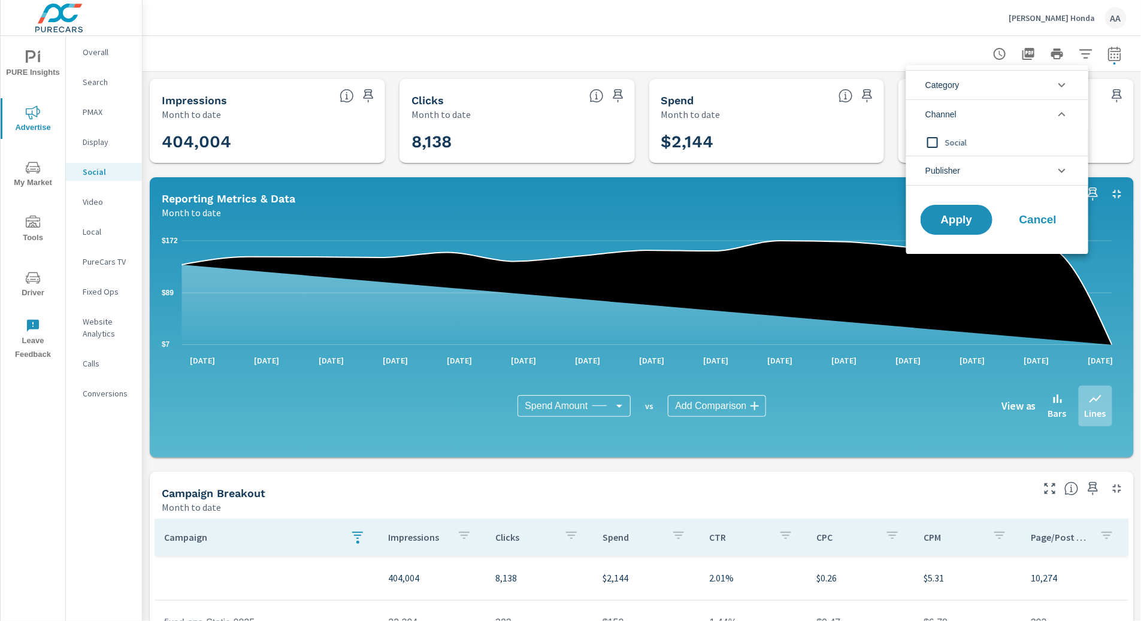
click at [955, 141] on span "Social" at bounding box center [1010, 142] width 131 height 14
click at [962, 226] on span "Apply" at bounding box center [956, 219] width 49 height 11
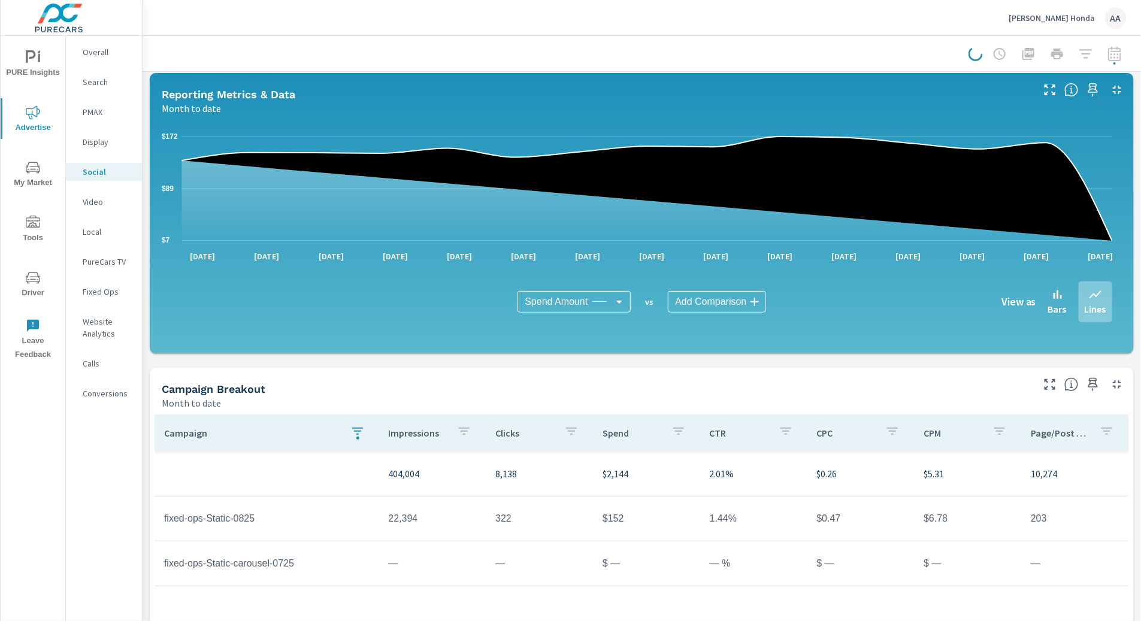
scroll to position [236, 0]
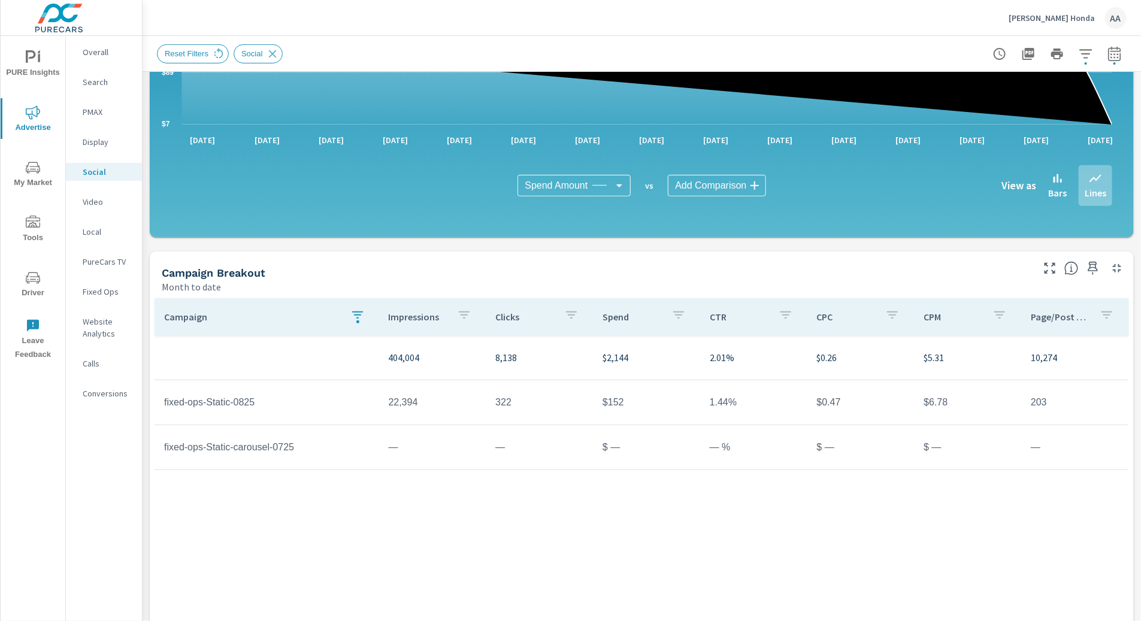
scroll to position [236, 0]
